Goal: Task Accomplishment & Management: Complete application form

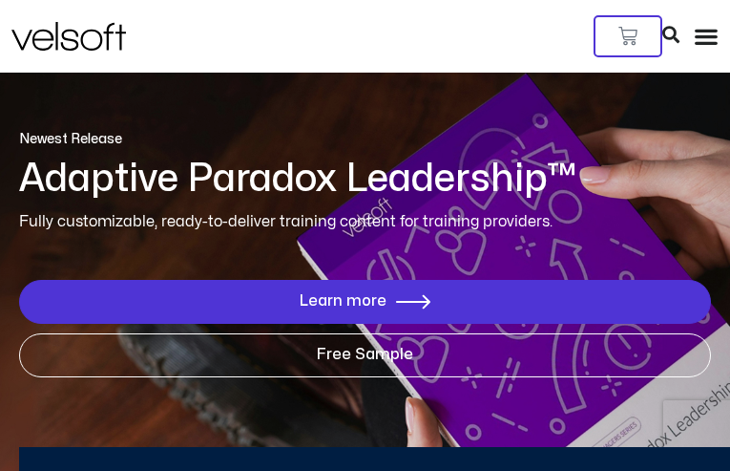
type input "**********"
type input "*********"
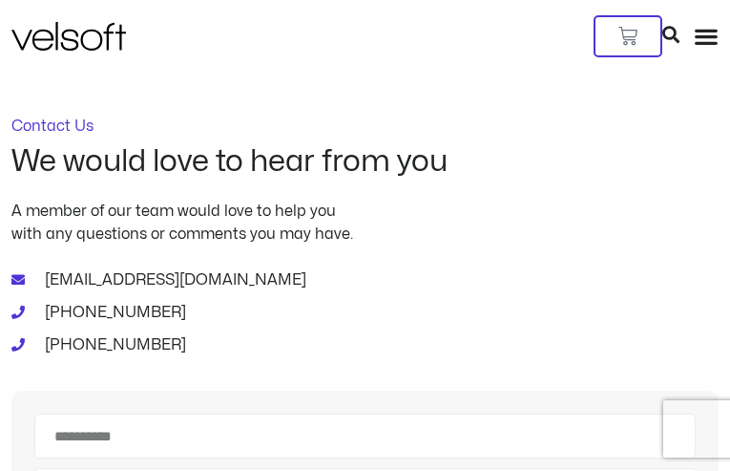
type input "**********"
type input "********"
